Goal: Navigation & Orientation: Find specific page/section

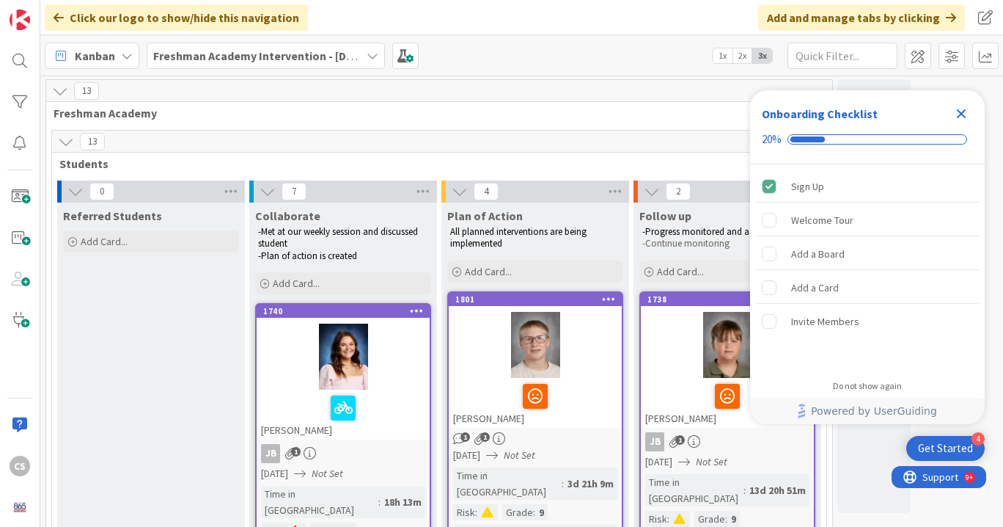
click at [249, 62] on b "Freshman Academy Intervention - [DATE]-[DATE]" at bounding box center [280, 55] width 255 height 15
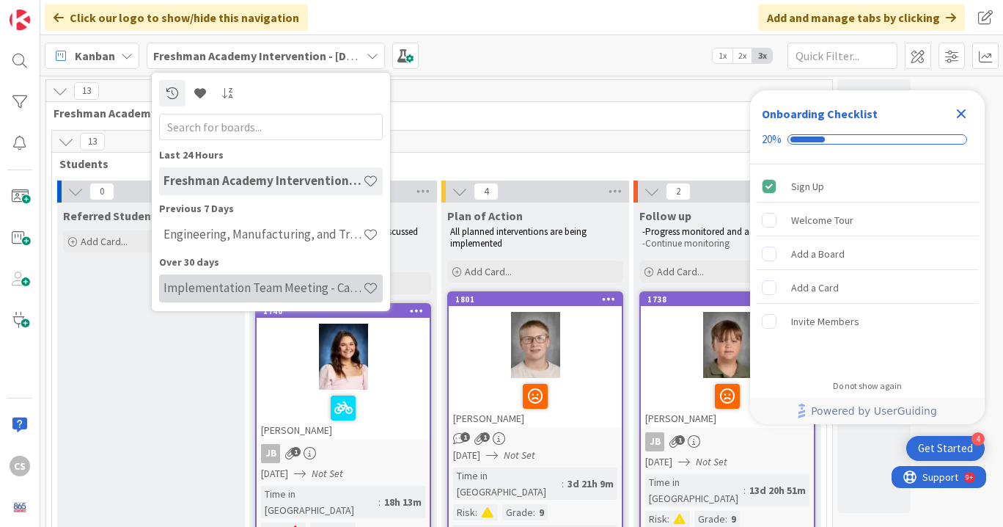
click at [224, 289] on h4 "Implementation Team Meeting - Career Themed" at bounding box center [263, 287] width 199 height 15
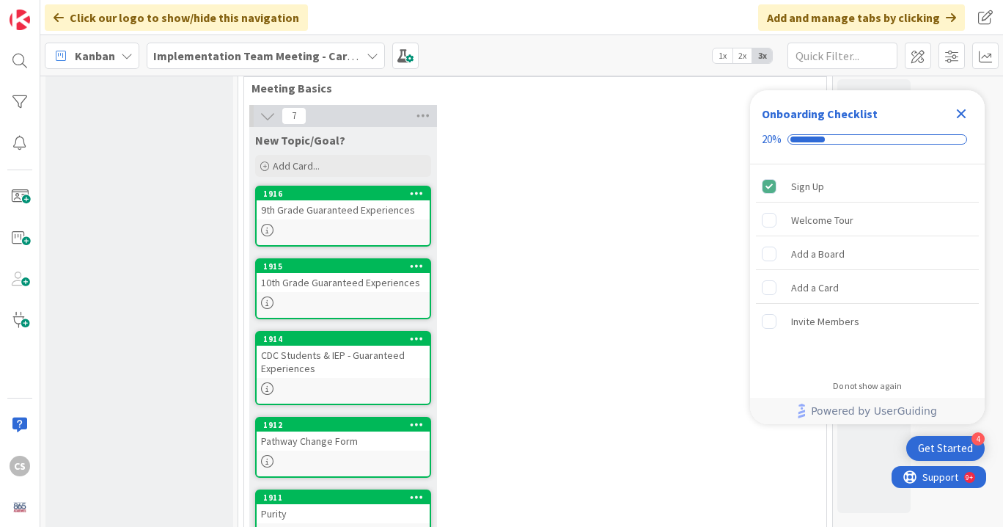
scroll to position [67, 0]
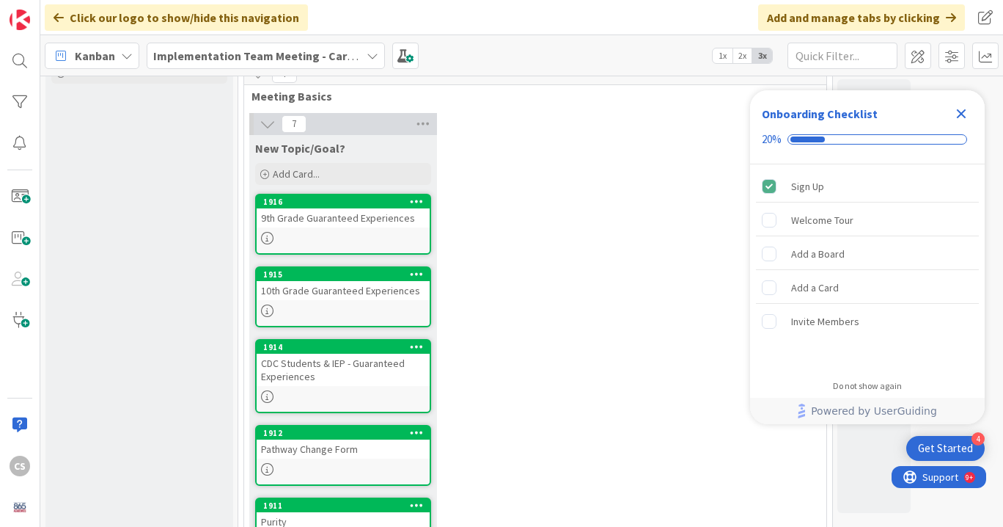
click at [967, 114] on icon "Close Checklist" at bounding box center [962, 114] width 18 height 18
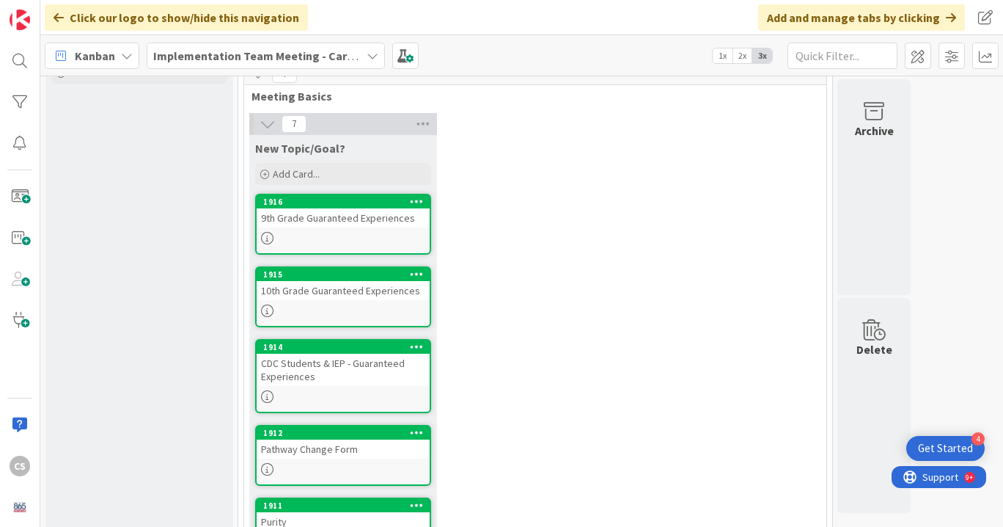
scroll to position [0, 0]
click at [407, 61] on span at bounding box center [405, 56] width 26 height 26
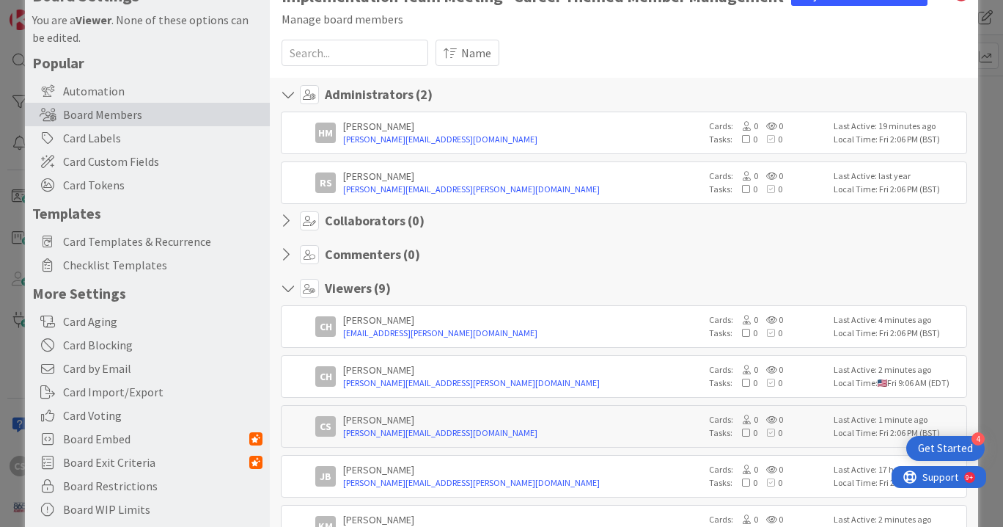
scroll to position [46, 0]
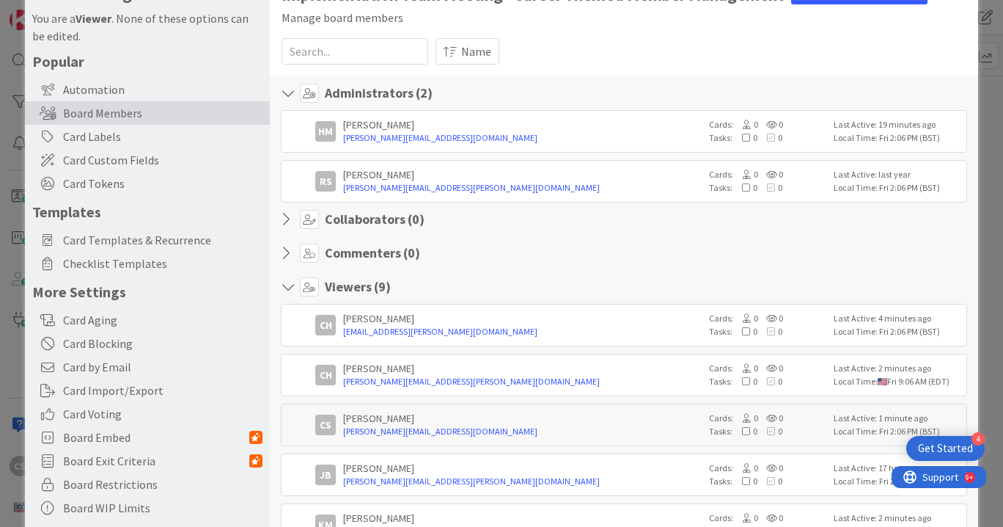
click at [343, 54] on input at bounding box center [355, 51] width 147 height 26
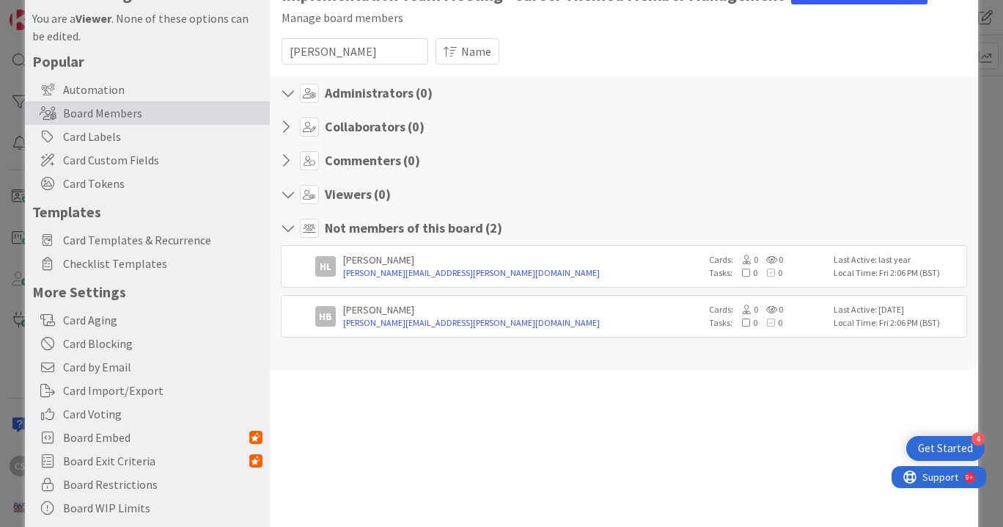
type input "[PERSON_NAME]"
click at [577, 331] on div "HB [PERSON_NAME] [EMAIL_ADDRESS][PERSON_NAME][DOMAIN_NAME] Cards: 0 0 Tasks: 0 …" at bounding box center [624, 316] width 686 height 43
click at [368, 316] on link "[PERSON_NAME][EMAIL_ADDRESS][PERSON_NAME][DOMAIN_NAME]" at bounding box center [522, 322] width 359 height 13
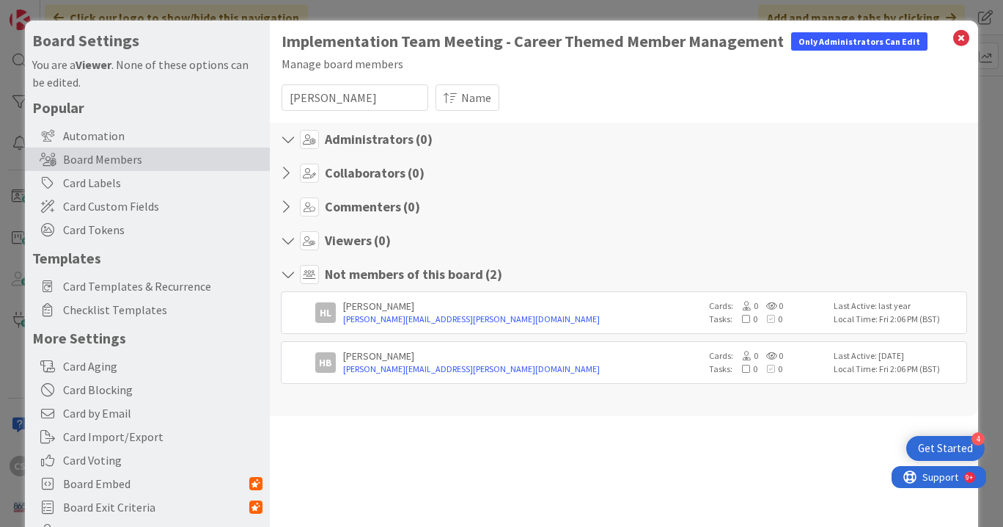
scroll to position [1, 0]
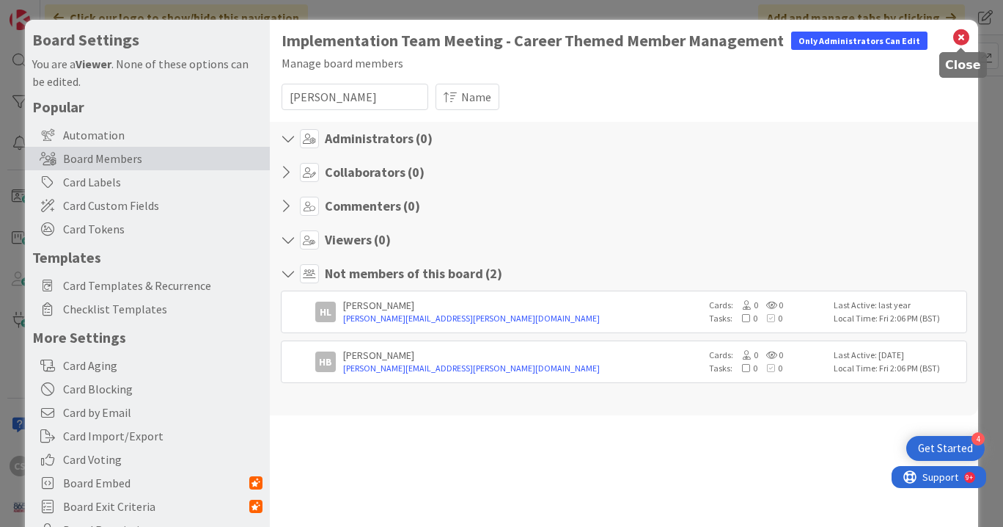
click at [963, 37] on icon at bounding box center [961, 37] width 19 height 21
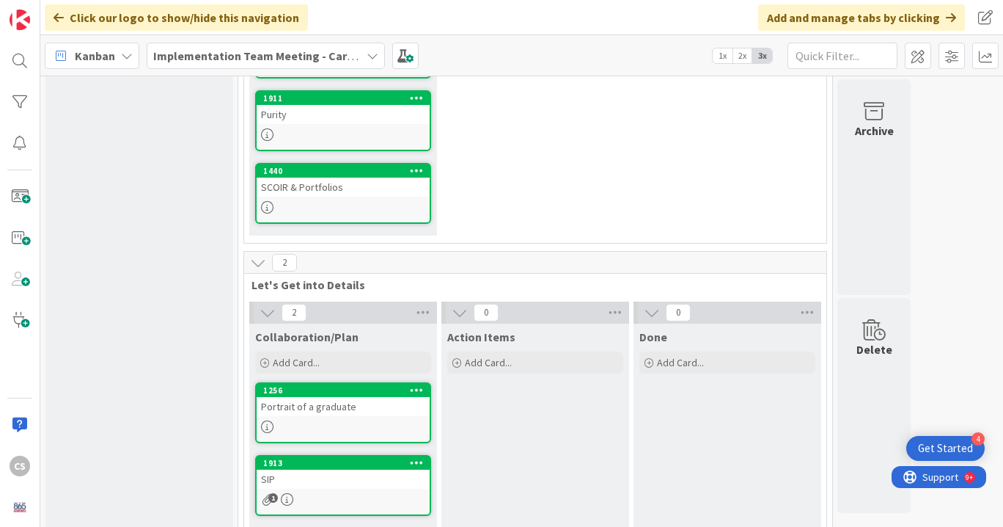
scroll to position [475, 0]
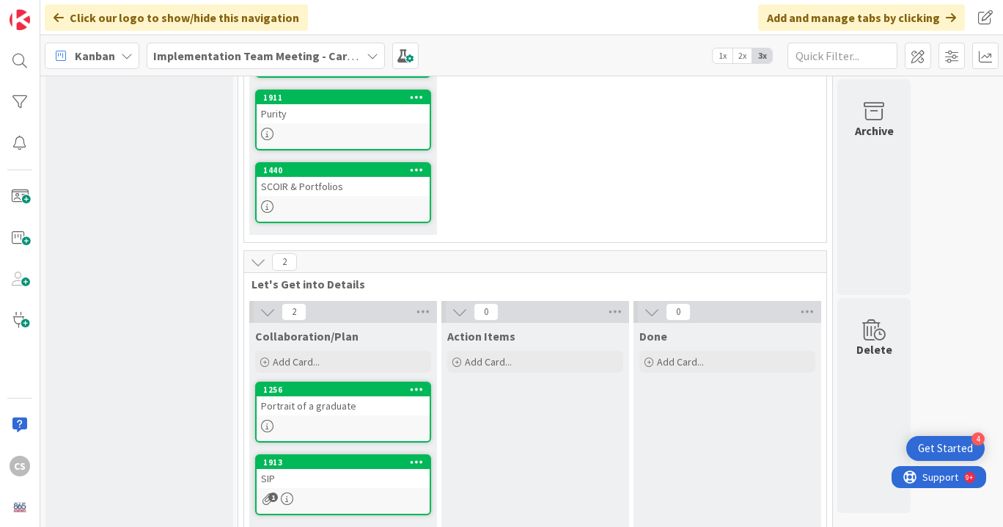
click at [339, 193] on div "SCOIR & Portfolios" at bounding box center [343, 186] width 173 height 19
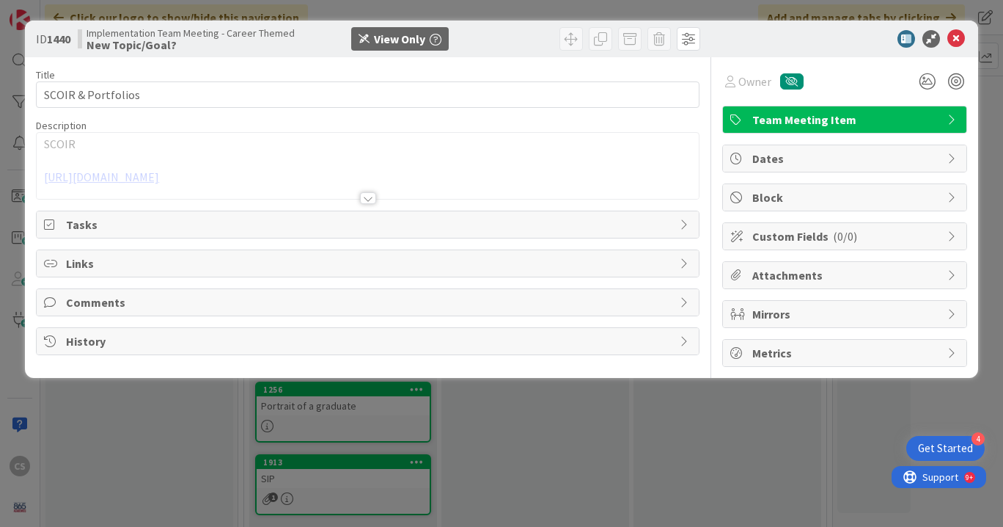
click at [375, 179] on div at bounding box center [368, 179] width 662 height 37
click at [159, 177] on link "[URL][DOMAIN_NAME]" at bounding box center [101, 176] width 115 height 15
click at [957, 39] on icon at bounding box center [956, 39] width 18 height 18
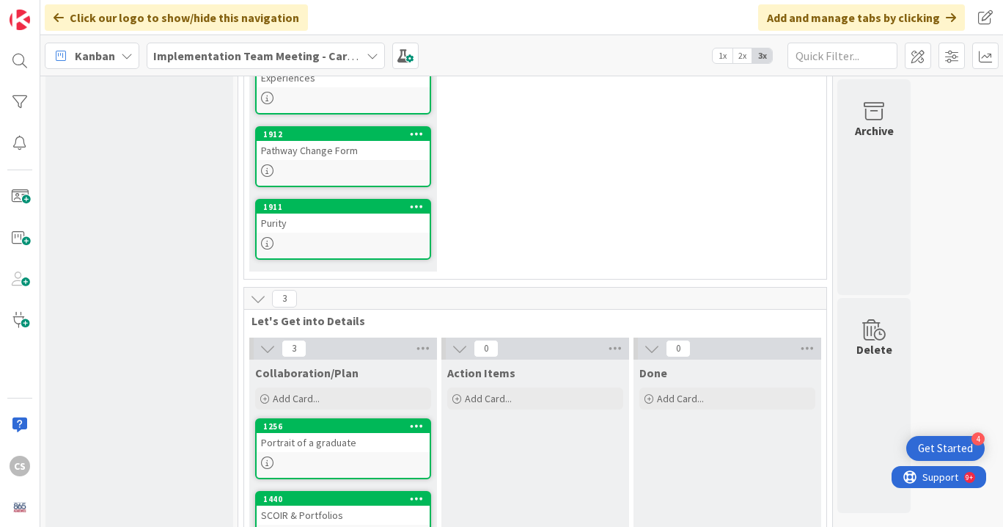
scroll to position [355, 0]
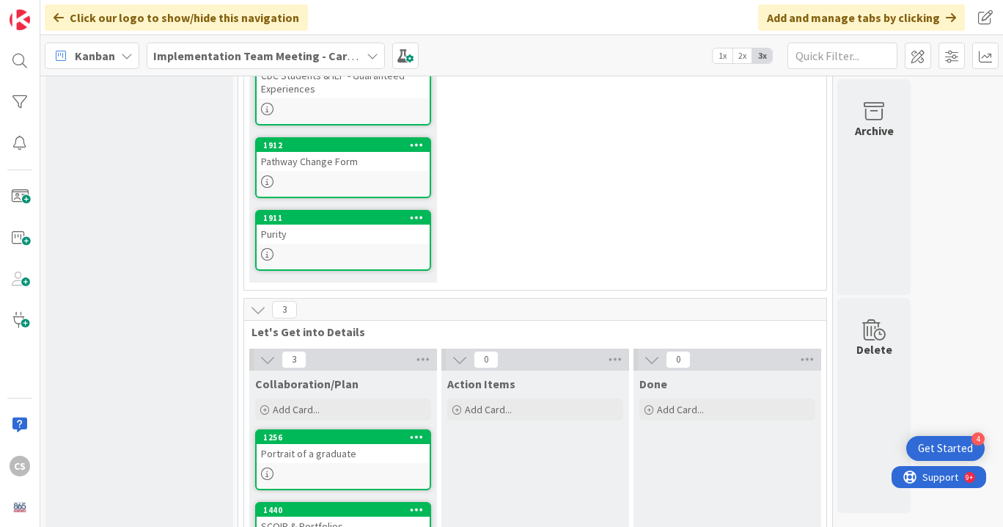
click at [360, 252] on div at bounding box center [343, 254] width 173 height 12
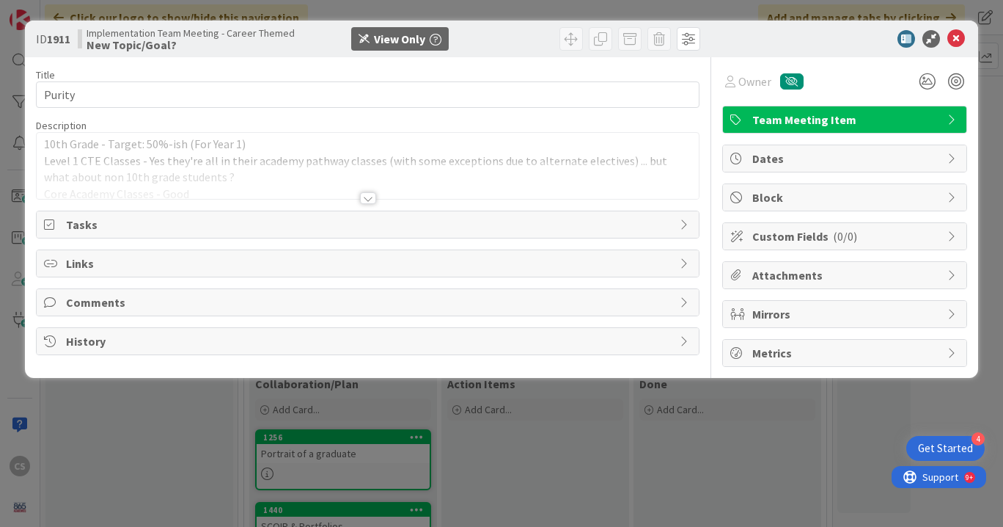
click at [157, 196] on div at bounding box center [368, 179] width 662 height 37
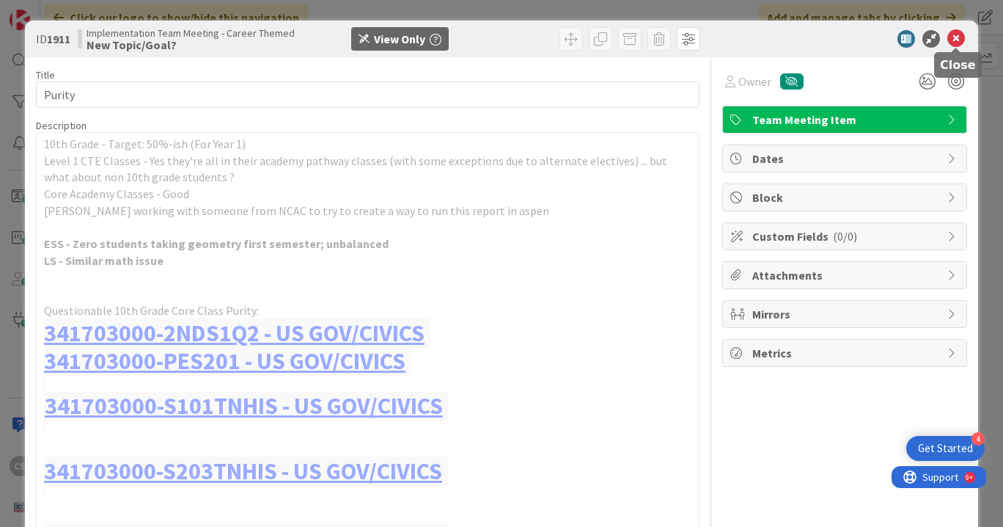
click at [953, 41] on icon at bounding box center [956, 39] width 18 height 18
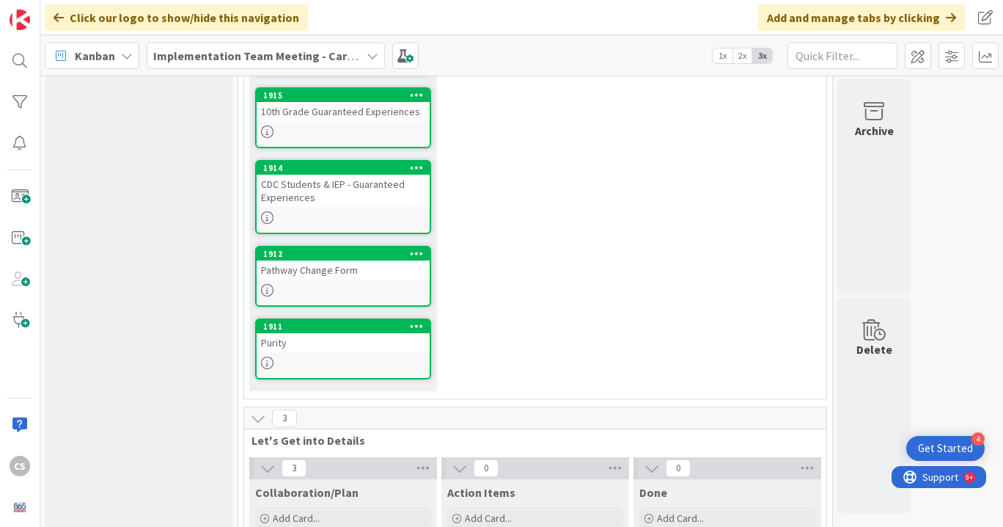
scroll to position [262, 0]
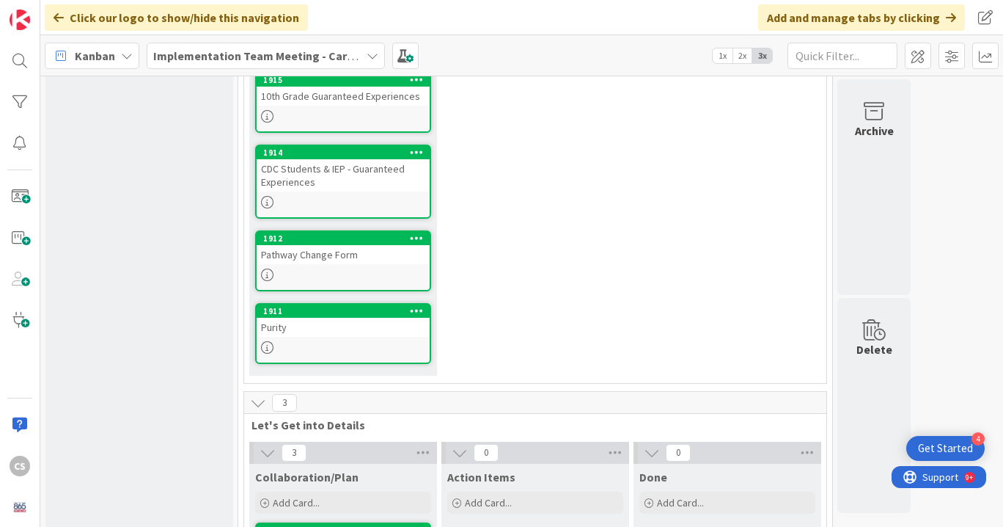
click at [398, 274] on div at bounding box center [343, 274] width 173 height 12
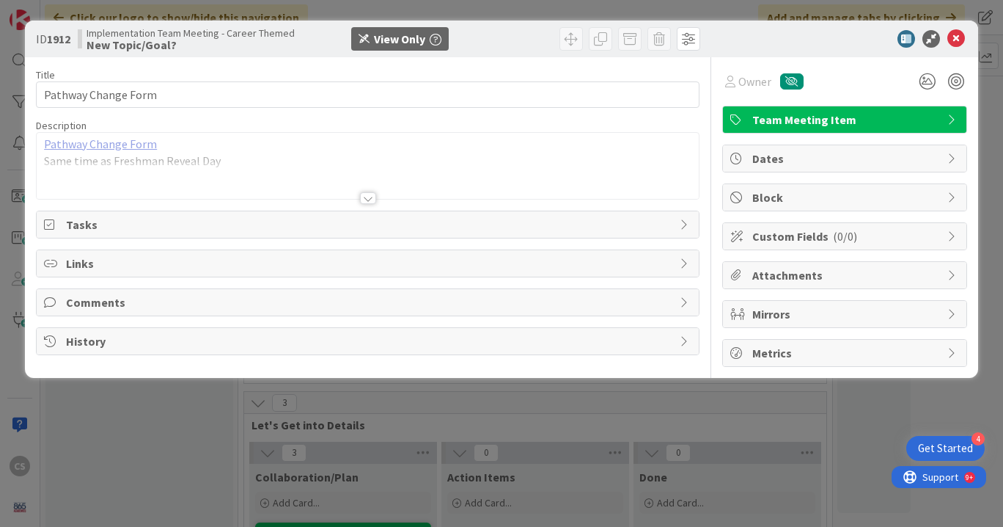
click at [125, 138] on link "Pathway Change Form" at bounding box center [100, 143] width 113 height 15
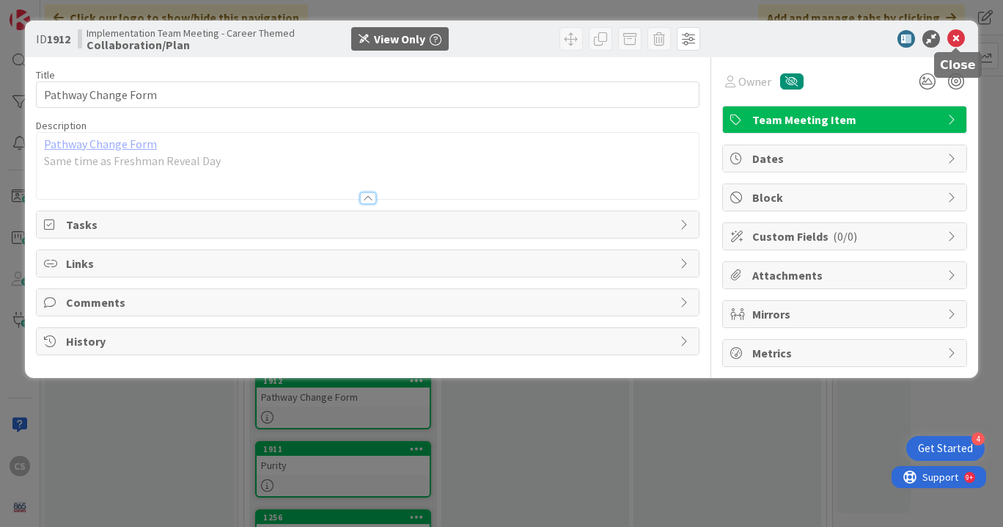
click at [954, 40] on icon at bounding box center [956, 39] width 18 height 18
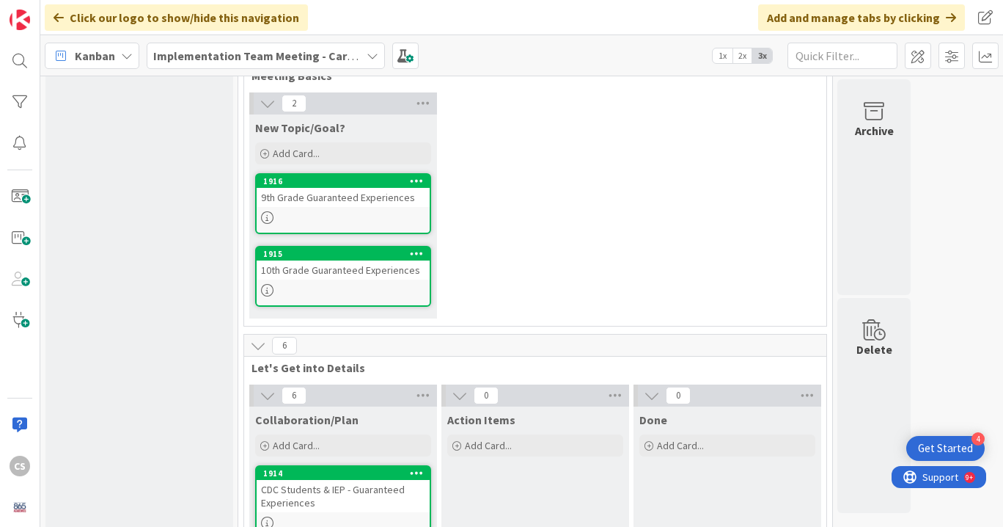
scroll to position [81, 0]
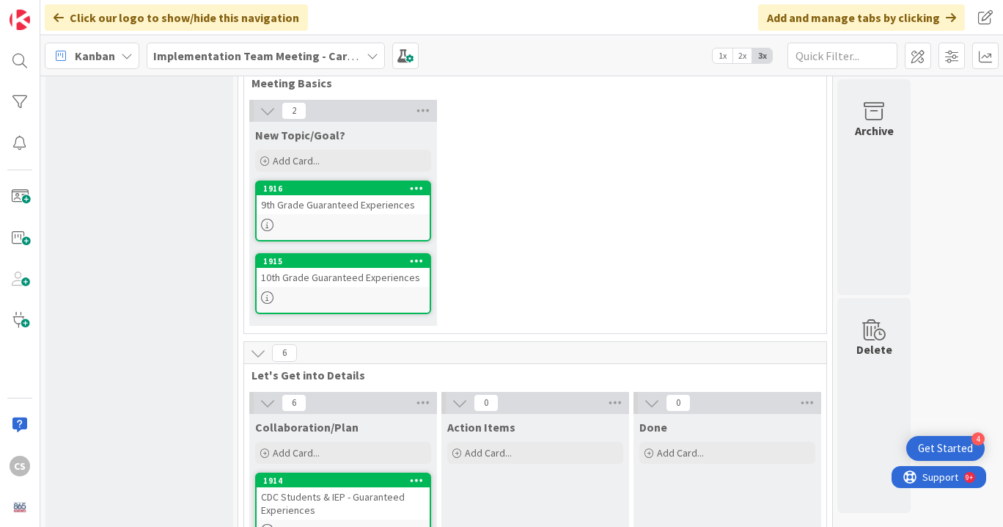
click at [352, 220] on div at bounding box center [343, 225] width 173 height 12
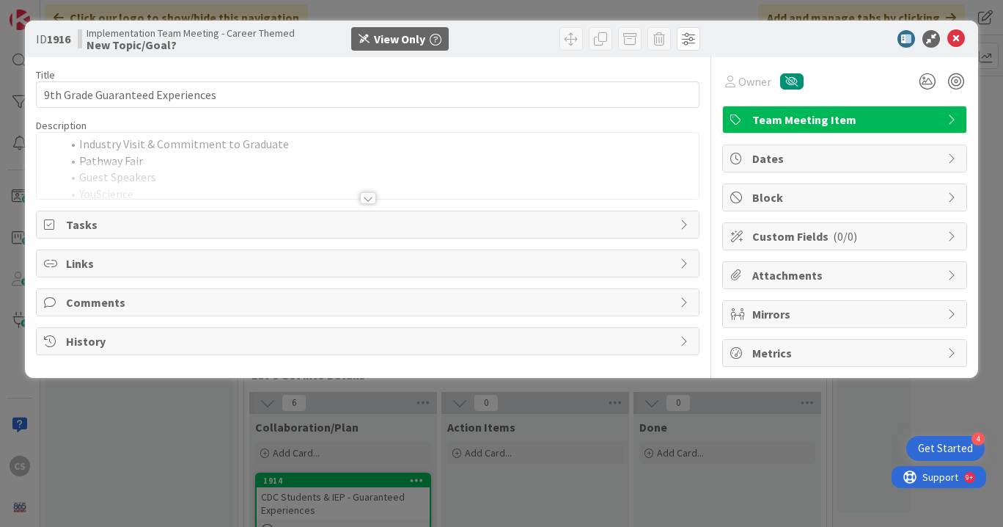
click at [367, 197] on div at bounding box center [368, 198] width 16 height 12
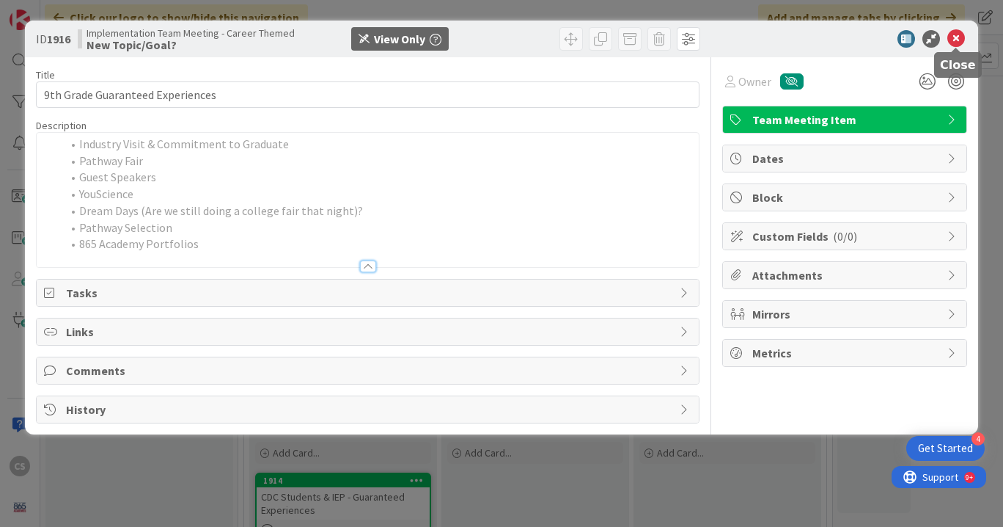
click at [960, 41] on icon at bounding box center [956, 39] width 18 height 18
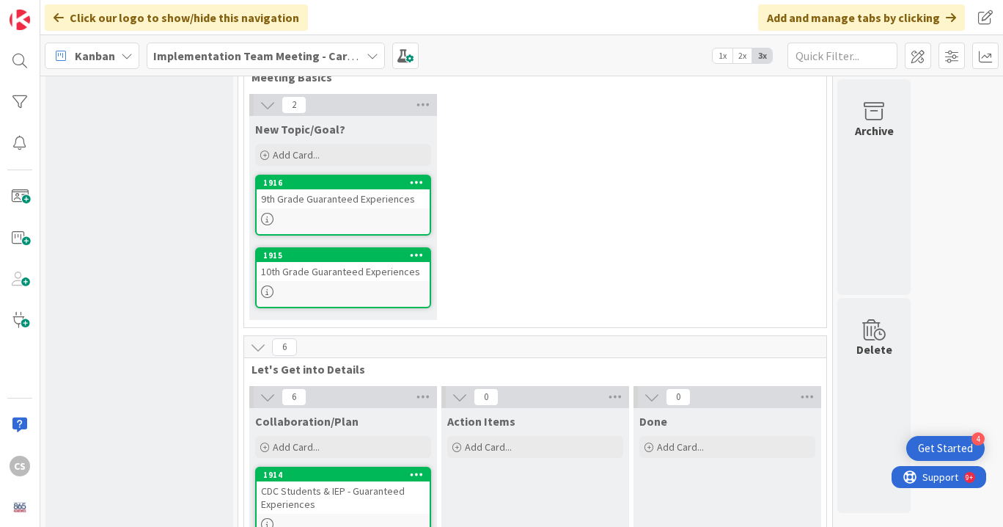
scroll to position [89, 0]
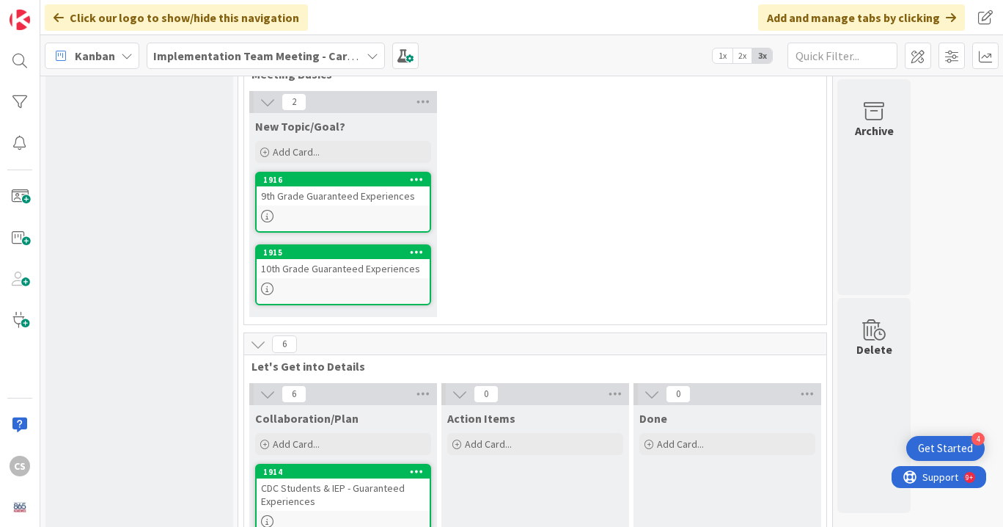
click at [389, 278] on link "1915 10th Grade Guaranteed Experiences" at bounding box center [343, 274] width 176 height 61
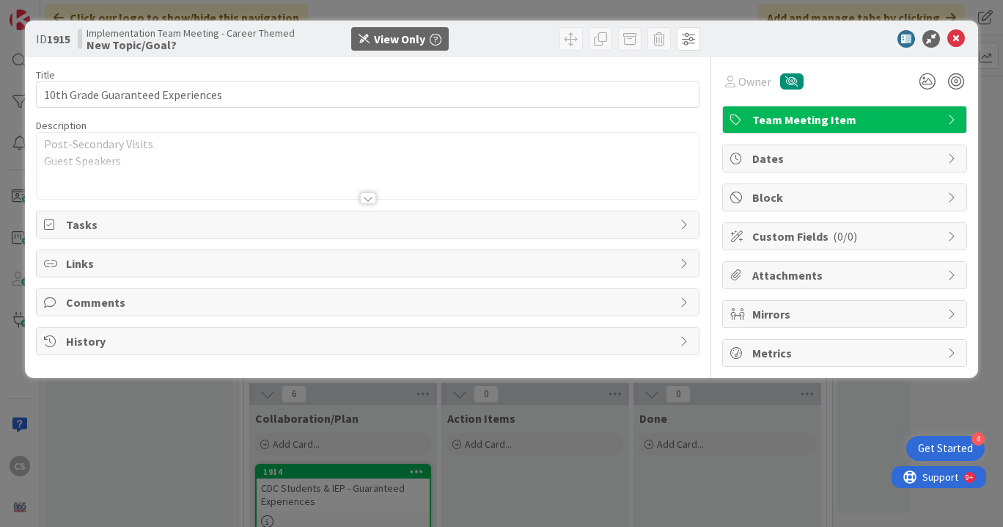
click at [368, 204] on div at bounding box center [368, 198] width 16 height 12
click at [954, 43] on icon at bounding box center [956, 39] width 18 height 18
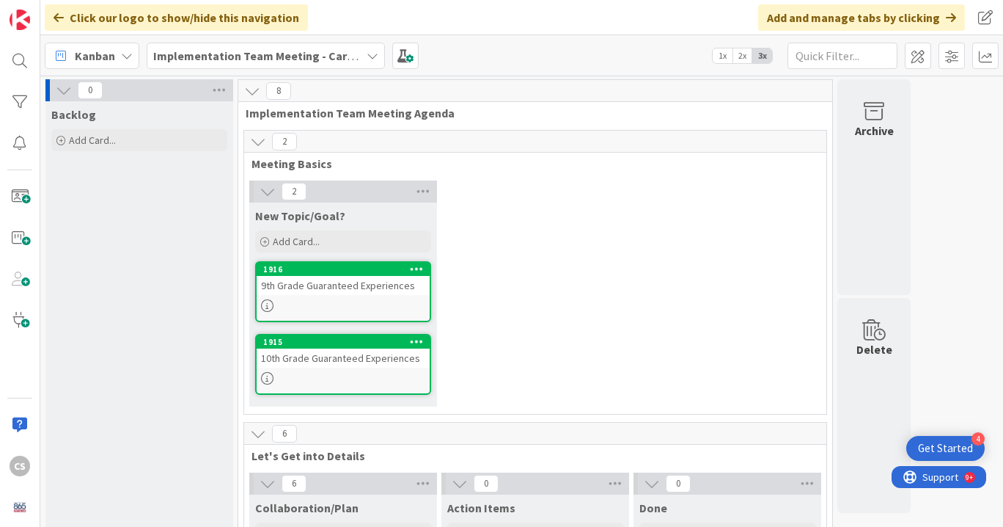
click at [312, 54] on b "Implementation Team Meeting - Career Themed" at bounding box center [281, 55] width 257 height 15
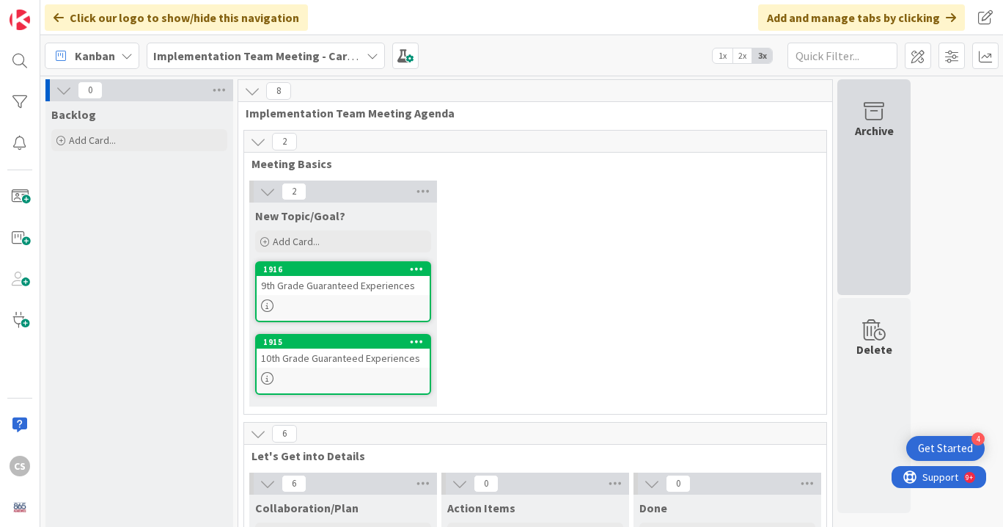
click at [873, 79] on div "Archive" at bounding box center [873, 187] width 73 height 216
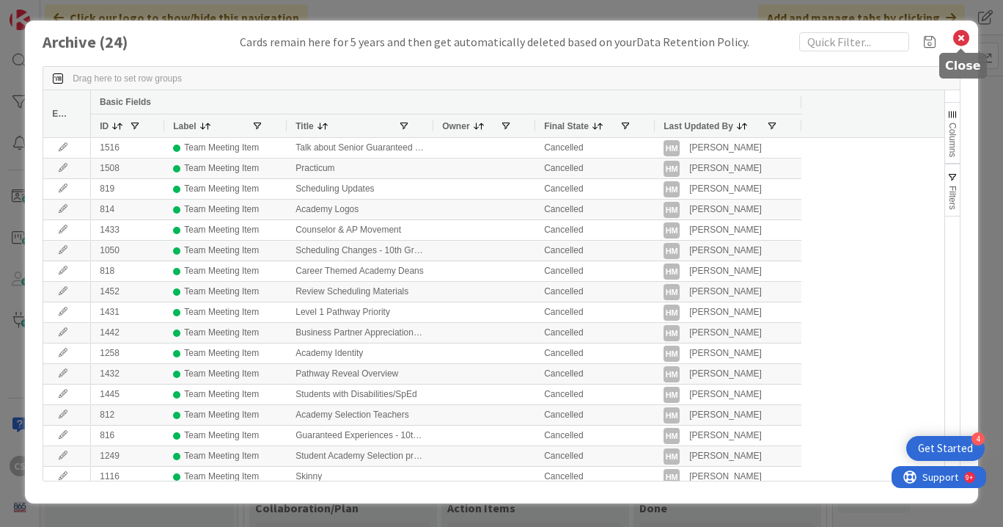
click at [957, 42] on icon at bounding box center [961, 38] width 19 height 21
